Goal: Transaction & Acquisition: Subscribe to service/newsletter

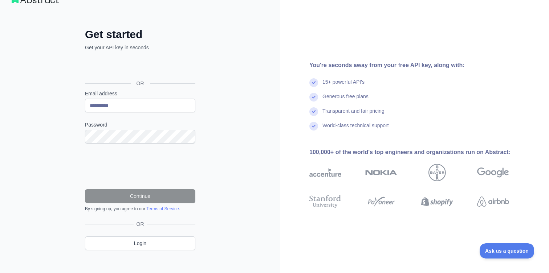
scroll to position [24, 0]
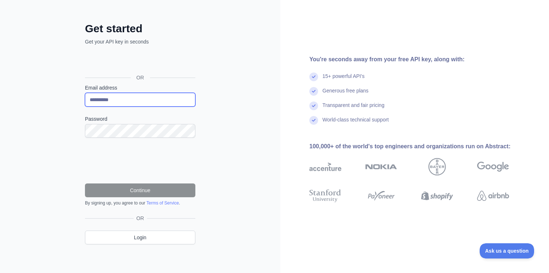
click at [123, 101] on input "**********" at bounding box center [140, 100] width 110 height 14
type input "**********"
click at [125, 95] on input "Email address" at bounding box center [140, 100] width 110 height 14
type input "**********"
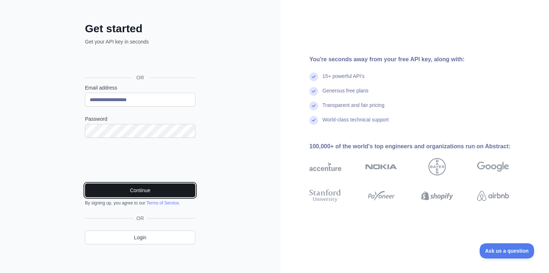
click at [127, 189] on button "Continue" at bounding box center [140, 191] width 110 height 14
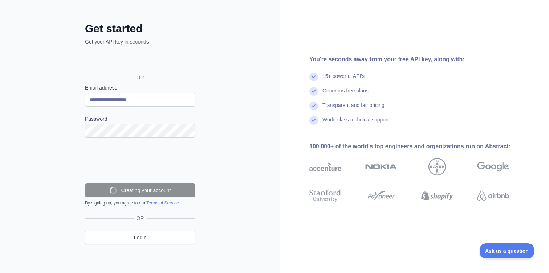
scroll to position [8, 0]
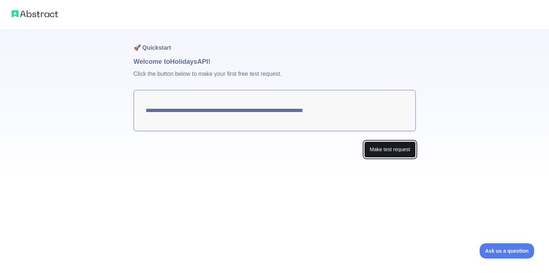
click at [367, 151] on button "Make test request" at bounding box center [389, 150] width 51 height 16
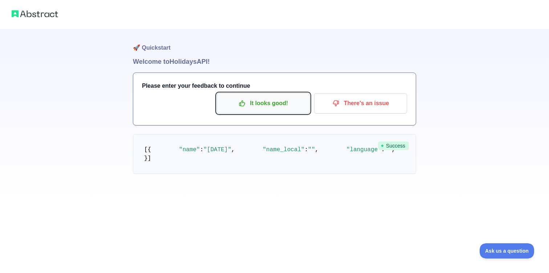
click at [280, 102] on p "It looks good!" at bounding box center [263, 103] width 82 height 12
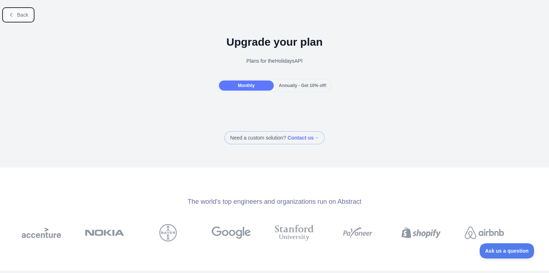
click at [21, 18] on button "Back" at bounding box center [18, 15] width 29 height 12
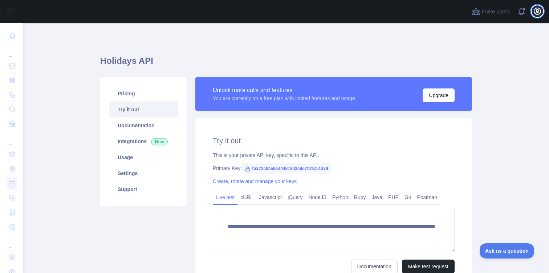
click at [541, 11] on icon "button" at bounding box center [537, 11] width 9 height 9
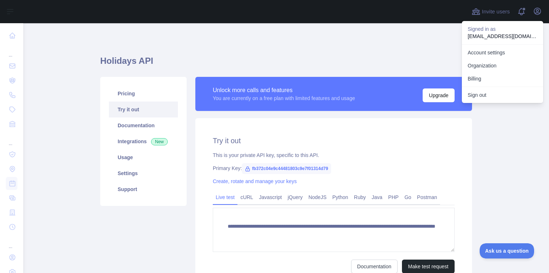
click at [55, 182] on main "**********" at bounding box center [286, 148] width 526 height 250
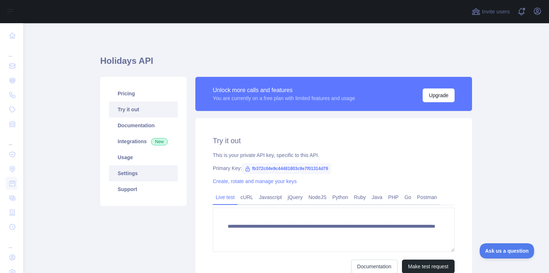
click at [150, 170] on link "Settings" at bounding box center [143, 174] width 69 height 16
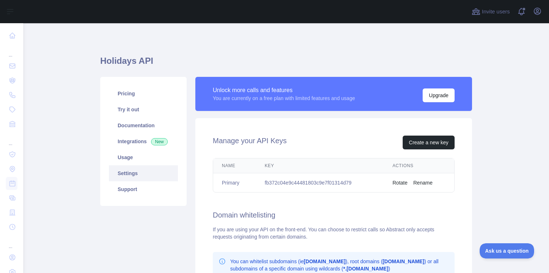
click at [330, 185] on td "fb372c04e9c44481803c9e7f01314d79" at bounding box center [320, 183] width 128 height 19
copy td "fb372c04e9c44481803c9e7f01314d79"
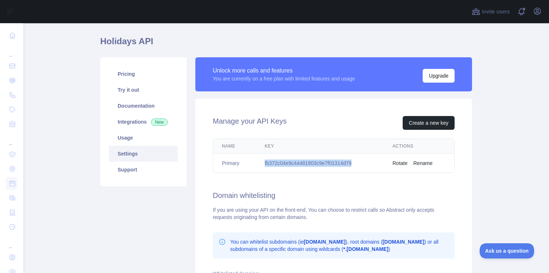
scroll to position [25, 0]
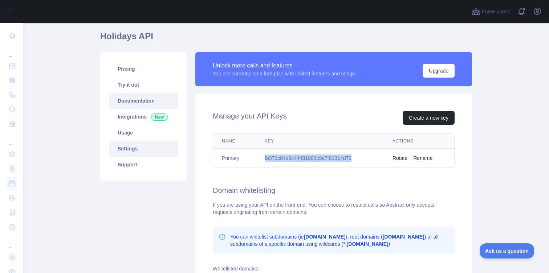
click at [156, 102] on link "Documentation" at bounding box center [143, 101] width 69 height 16
click at [327, 158] on td "fb372c04e9c44481803c9e7f01314d79" at bounding box center [320, 158] width 128 height 19
click at [138, 134] on link "Usage" at bounding box center [143, 133] width 69 height 16
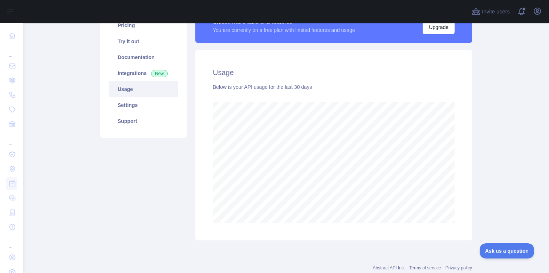
scroll to position [68, 0]
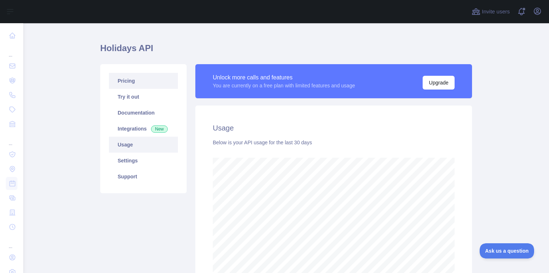
click at [138, 82] on link "Pricing" at bounding box center [143, 81] width 69 height 16
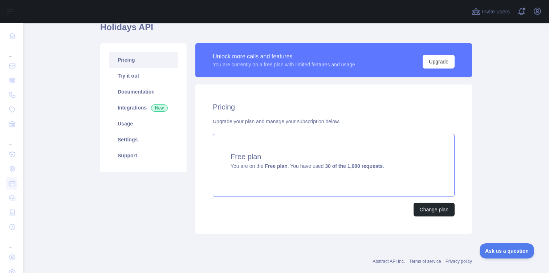
scroll to position [48, 0]
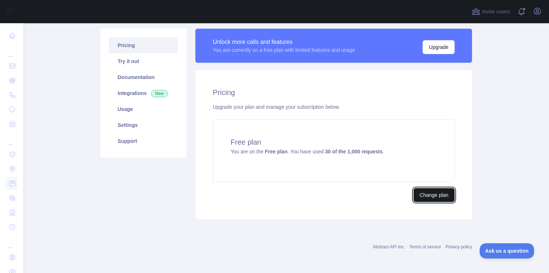
click at [424, 196] on button "Change plan" at bounding box center [434, 195] width 41 height 14
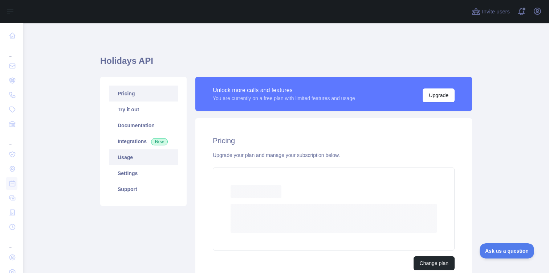
click at [151, 154] on link "Usage" at bounding box center [143, 158] width 69 height 16
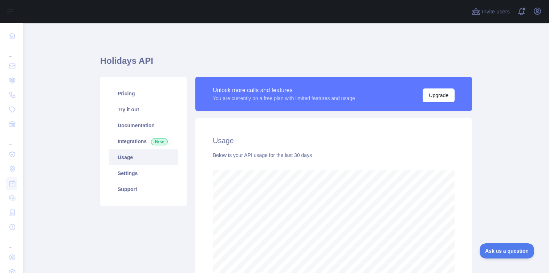
scroll to position [5, 0]
click at [142, 96] on link "Pricing" at bounding box center [143, 94] width 69 height 16
